Goal: Consume media (video, audio): Consume media (video, audio)

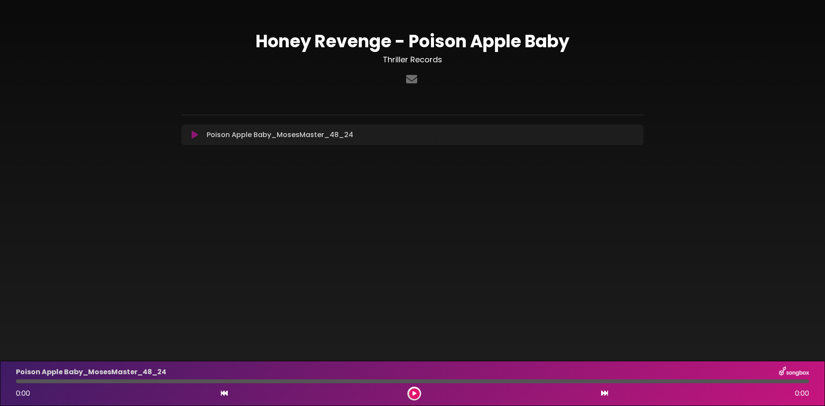
click at [192, 136] on icon at bounding box center [195, 135] width 6 height 9
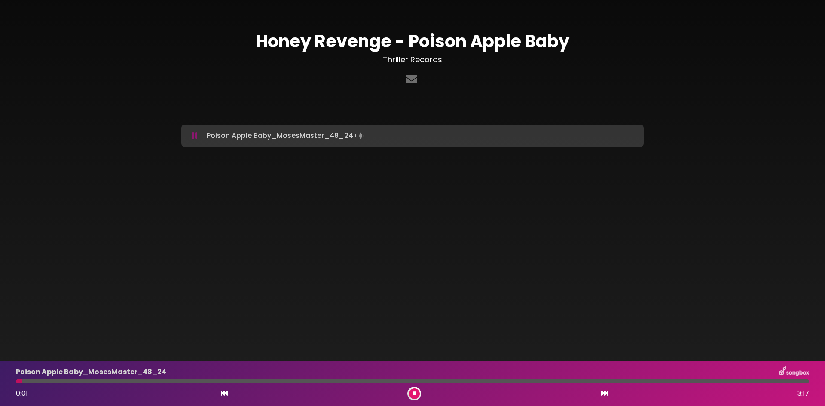
click at [192, 136] on icon at bounding box center [195, 135] width 6 height 9
